Goal: Find specific page/section: Find specific page/section

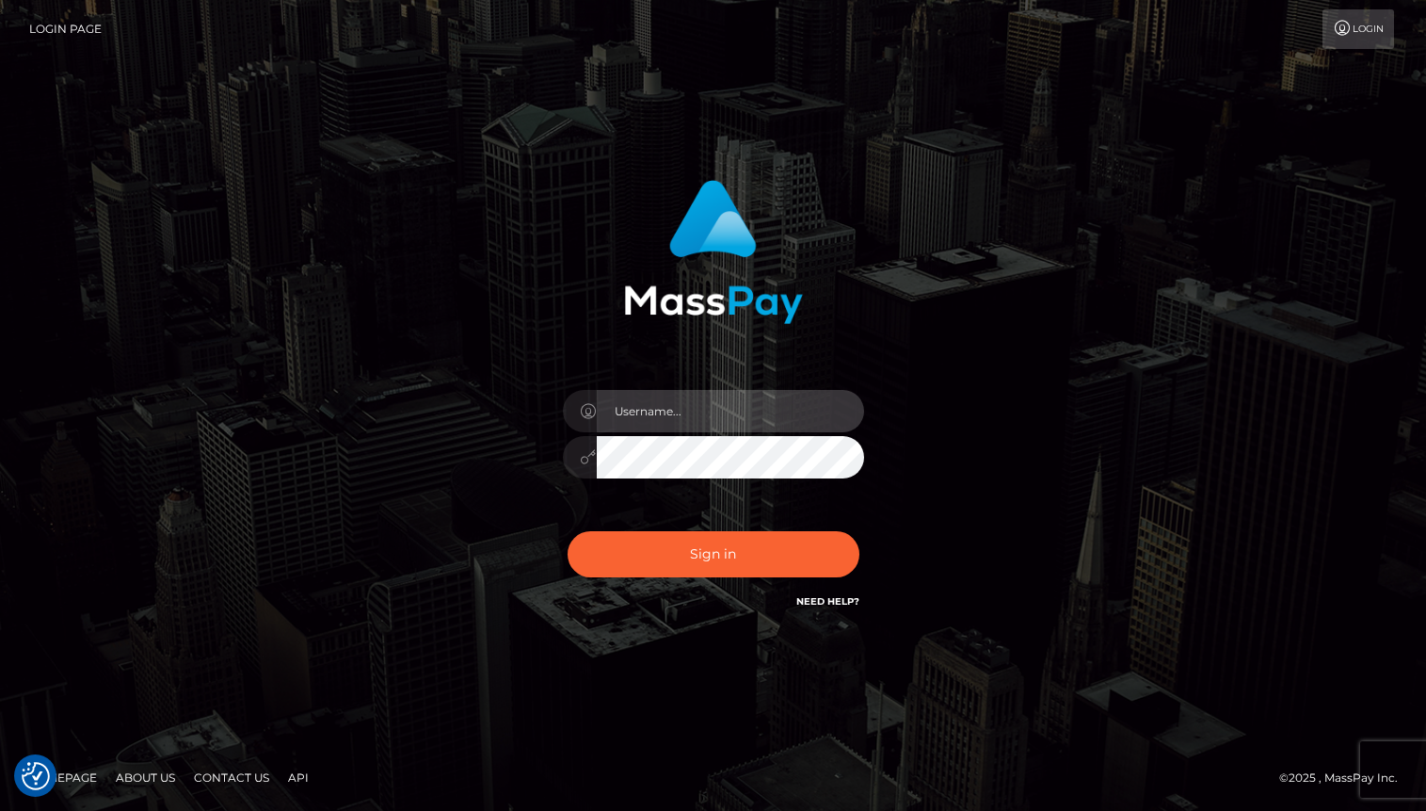
click at [699, 403] on input "text" at bounding box center [730, 411] width 267 height 42
type input "oli.fanvue"
click at [699, 413] on input "text" at bounding box center [730, 411] width 267 height 42
type input "oli.fanvue"
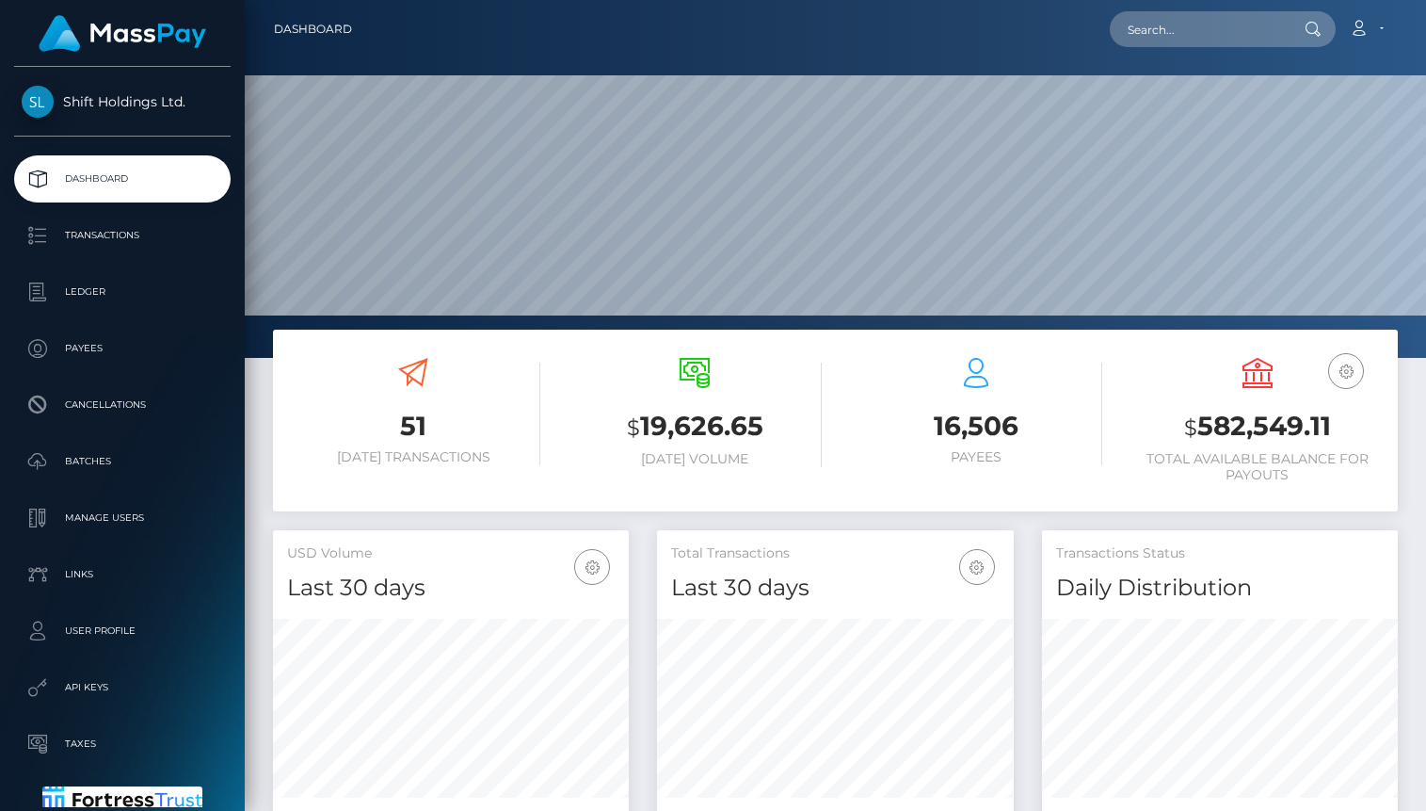
scroll to position [333, 356]
click at [1188, 39] on input "text" at bounding box center [1198, 29] width 177 height 36
paste input "jeromedsoucy@gmail.com"
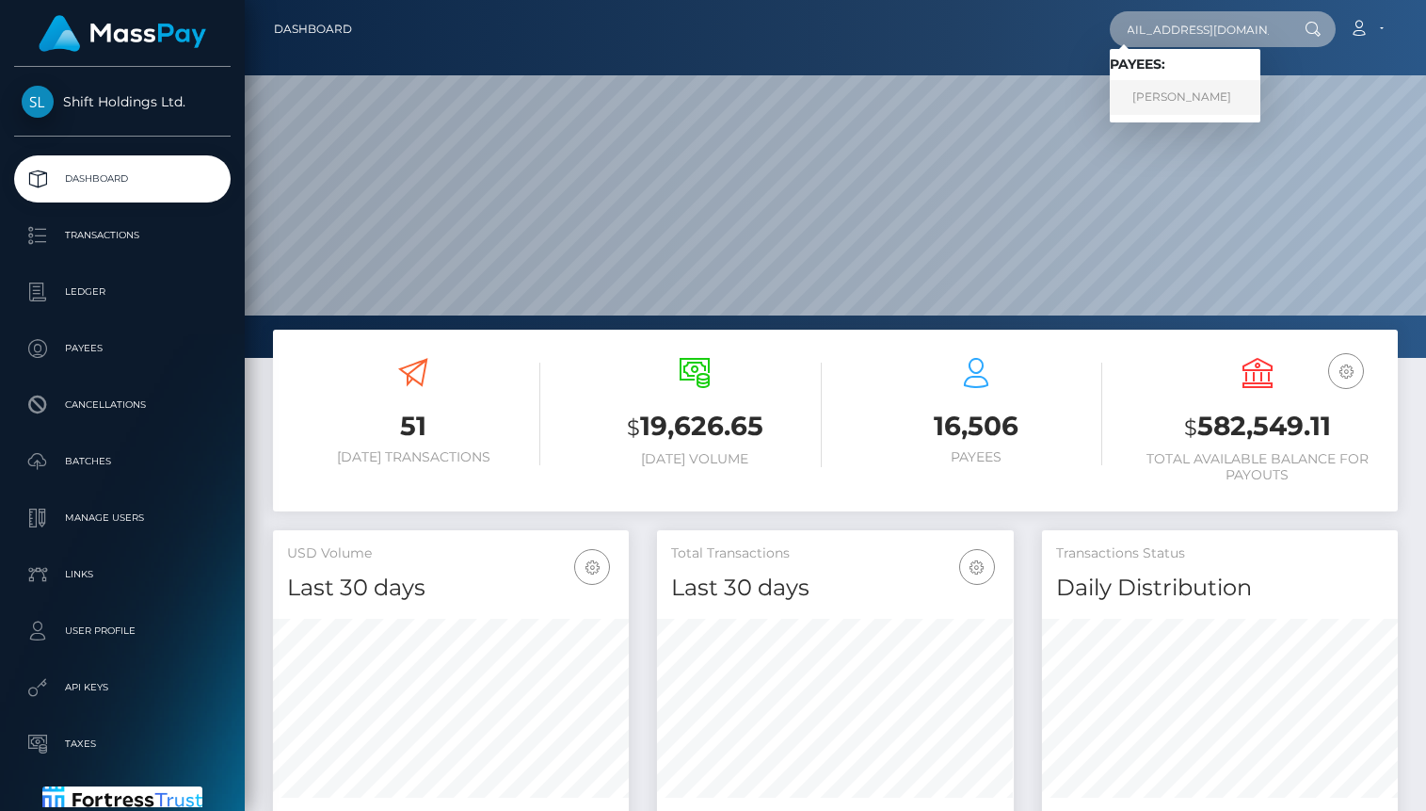
type input "jeromedsoucy@gmail.com"
click at [1174, 92] on link "Fadima Diallo" at bounding box center [1185, 97] width 151 height 35
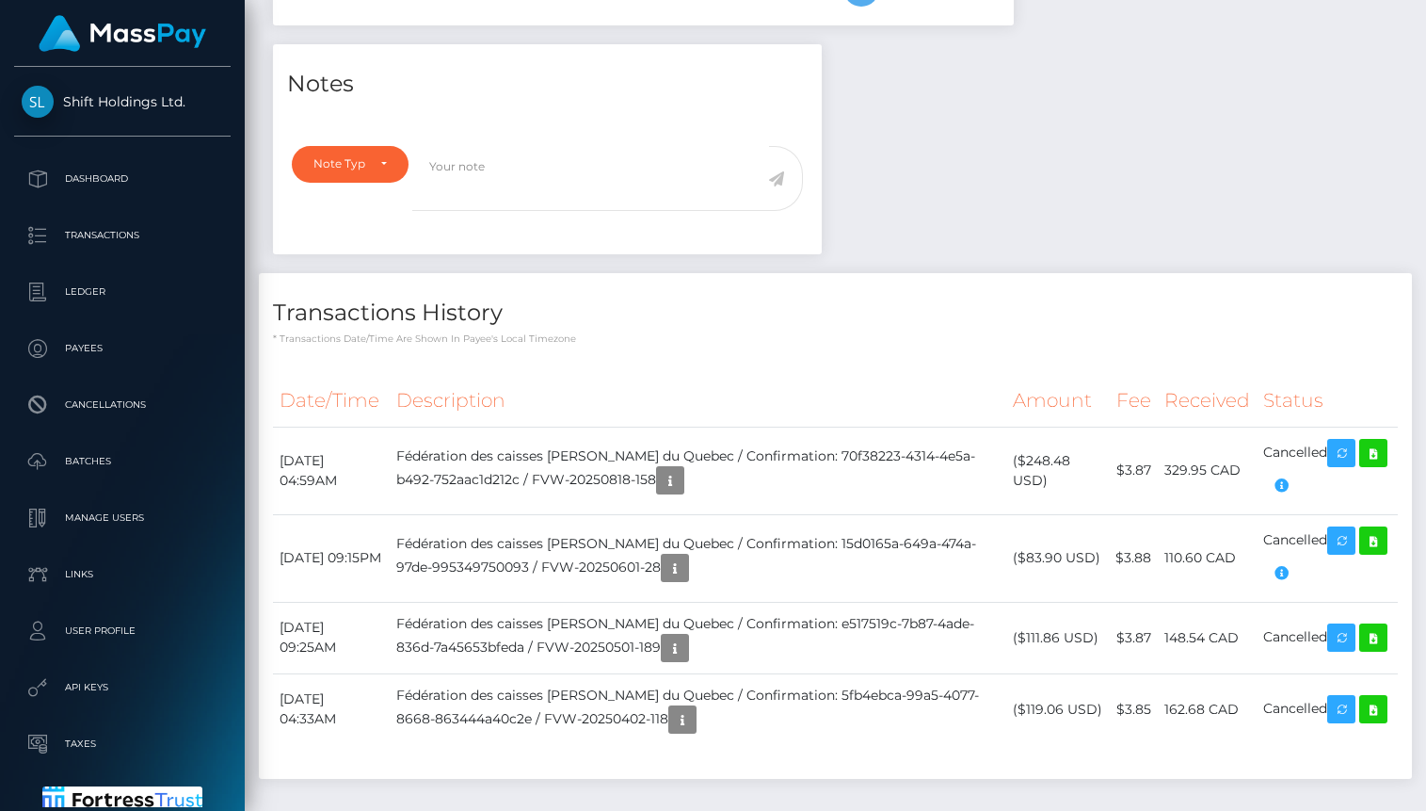
scroll to position [603, 0]
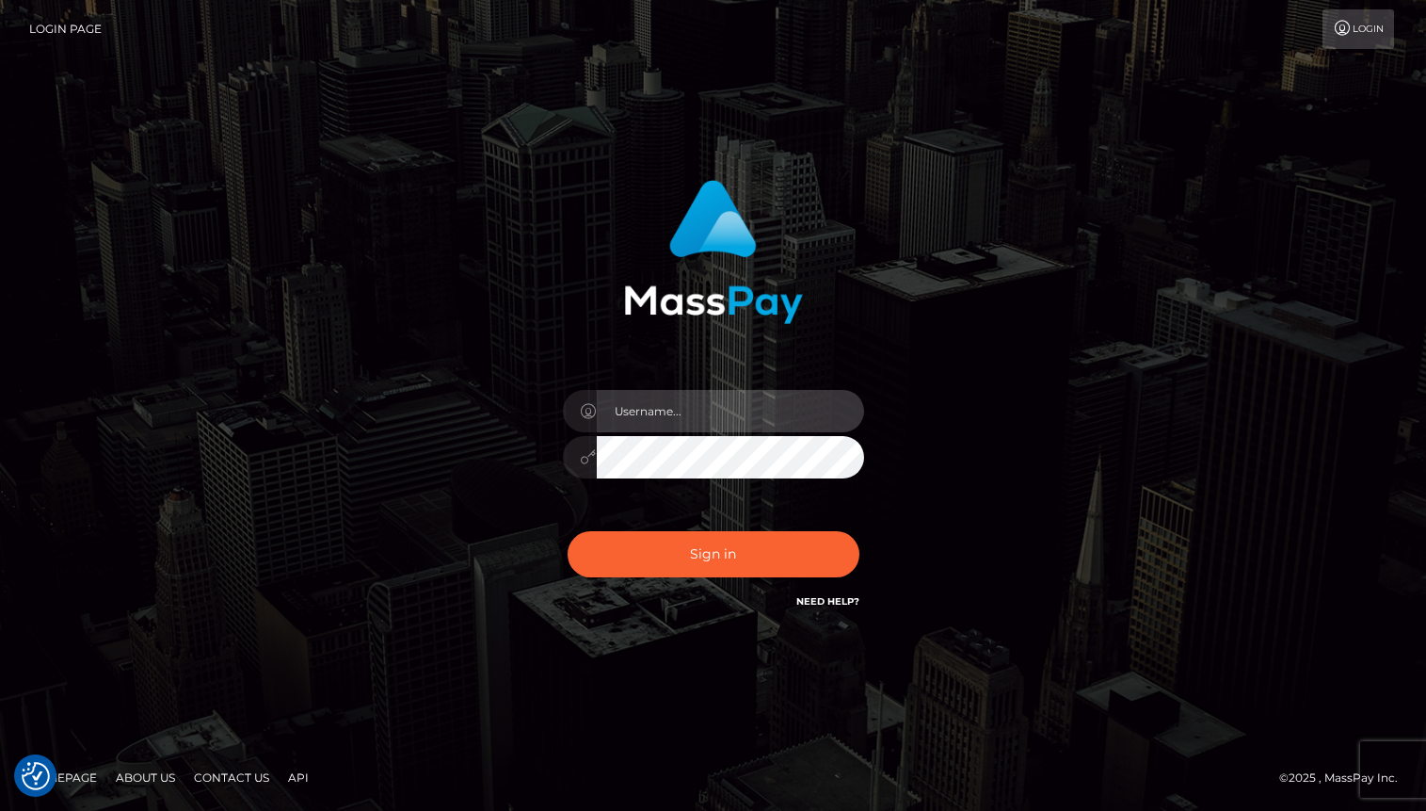
click at [763, 419] on input "text" at bounding box center [730, 411] width 267 height 42
type input "oli.fanvue"
click at [747, 402] on input "text" at bounding box center [730, 411] width 267 height 42
type input "oli.fanvue"
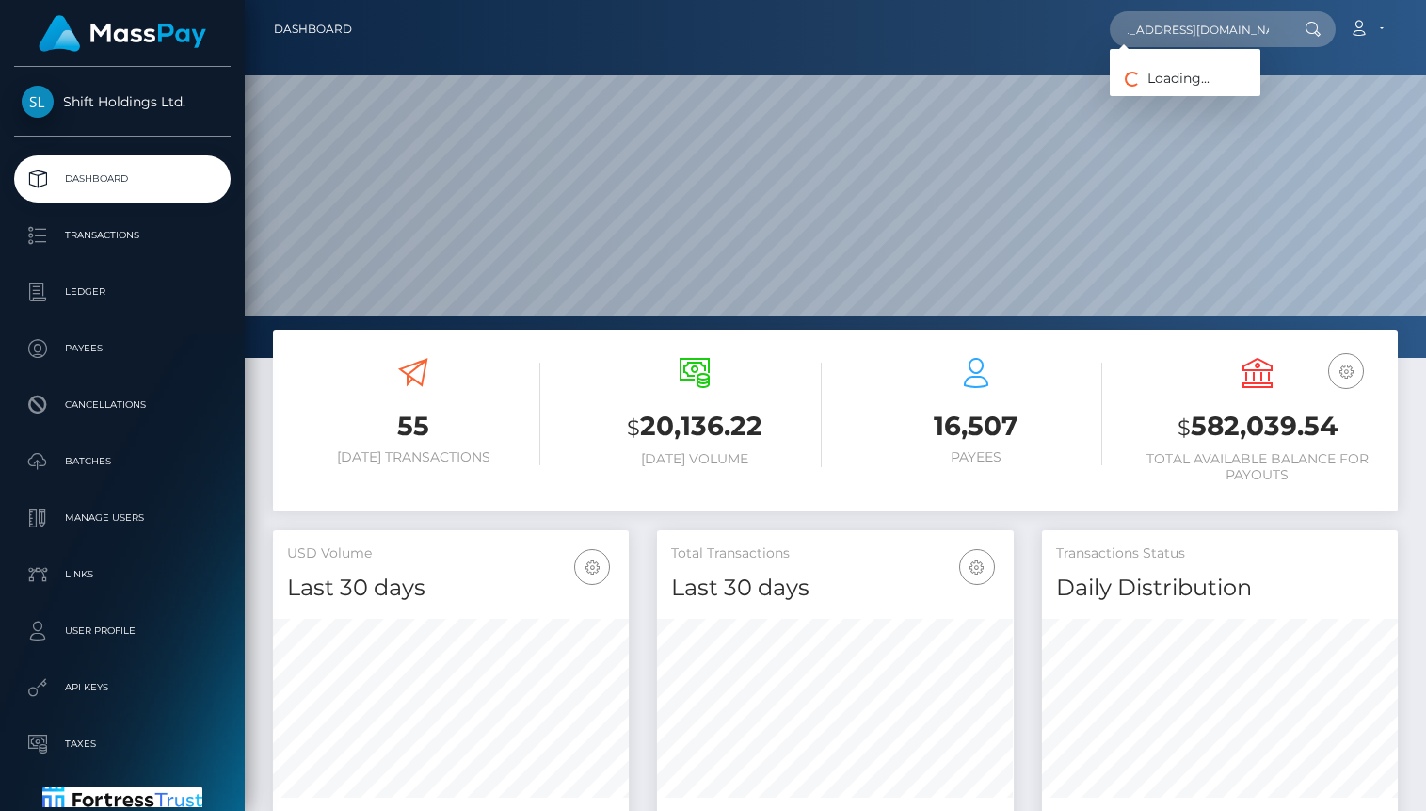
scroll to position [333, 356]
type input "aprilberry030490@gmail.com"
click at [1181, 93] on link "APRIL DAWN BERRY" at bounding box center [1185, 97] width 151 height 35
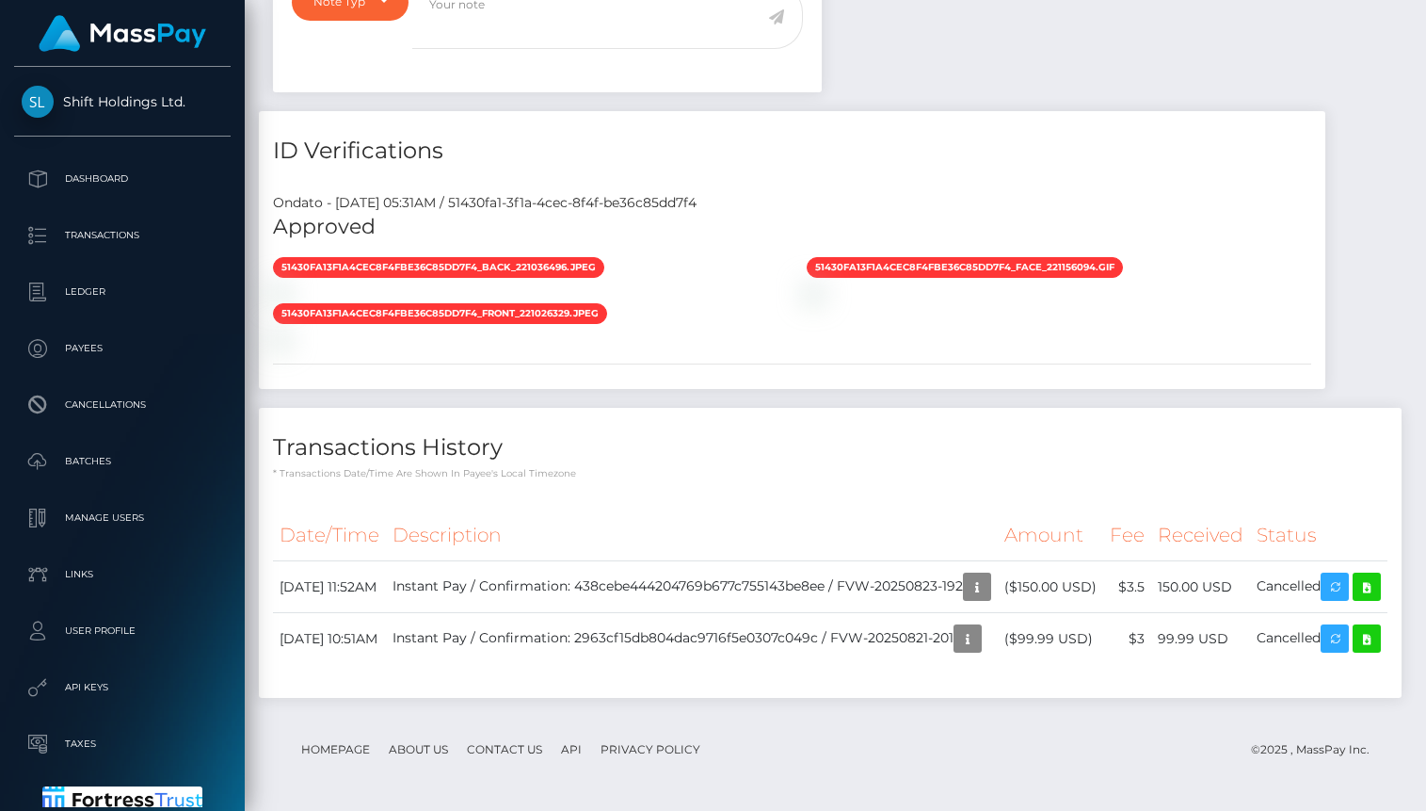
scroll to position [1441, 0]
